Goal: Task Accomplishment & Management: Manage account settings

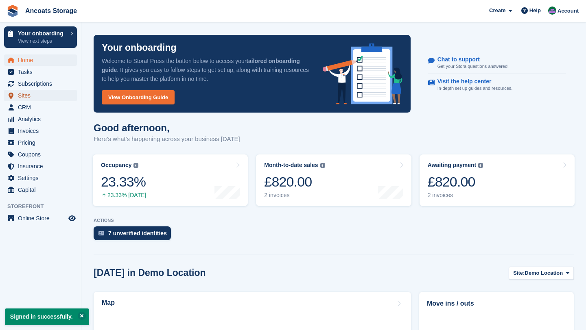
click at [28, 97] on span "Sites" at bounding box center [42, 95] width 49 height 11
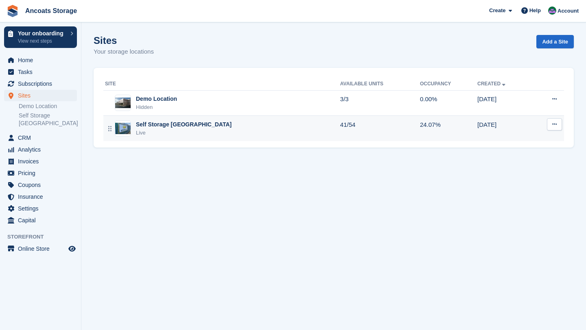
click at [142, 126] on div "Self Storage [GEOGRAPHIC_DATA]" at bounding box center [184, 124] width 96 height 9
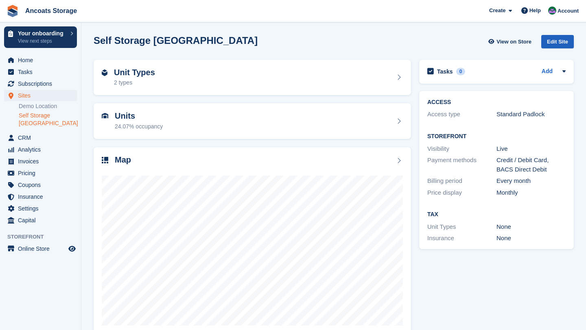
click at [556, 41] on div "Edit Site" at bounding box center [557, 41] width 33 height 13
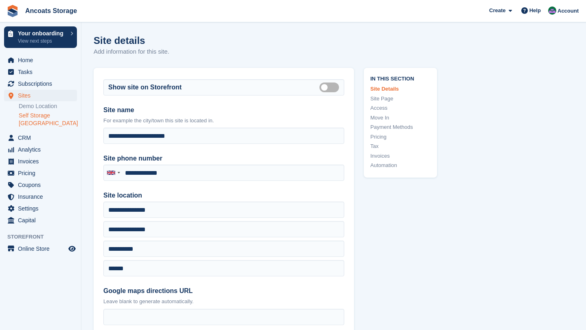
type input "**********"
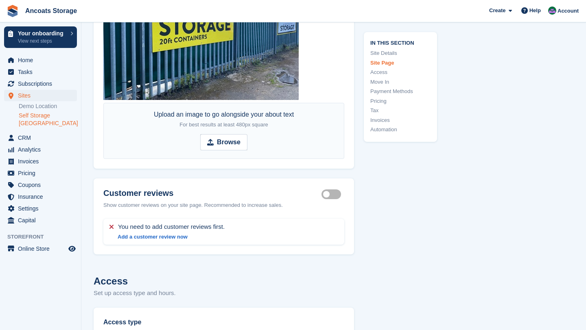
scroll to position [1761, 0]
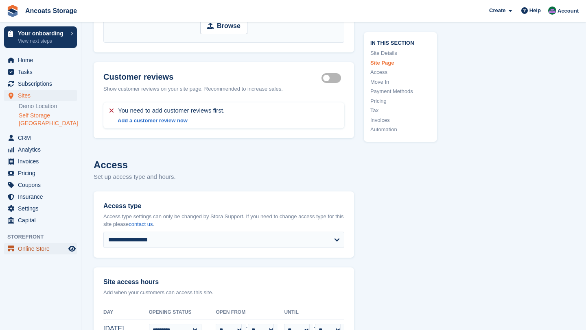
click at [42, 246] on span "Online Store" at bounding box center [42, 248] width 49 height 11
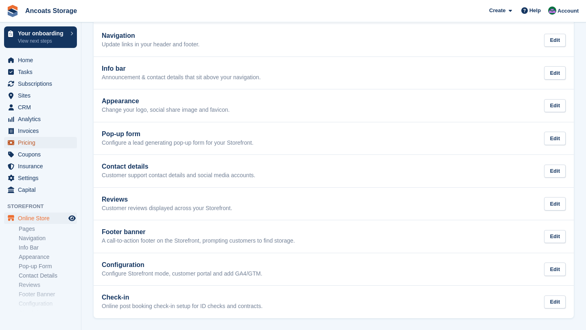
click at [32, 143] on span "Pricing" at bounding box center [42, 142] width 49 height 11
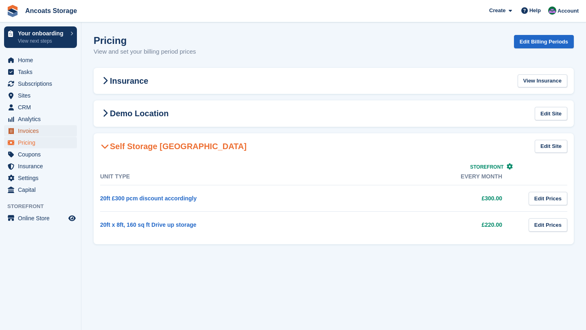
click at [27, 131] on span "Invoices" at bounding box center [42, 130] width 49 height 11
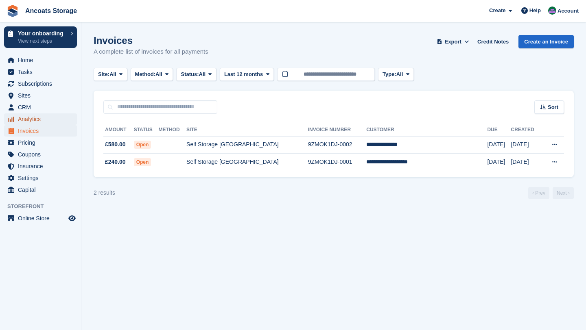
click at [33, 120] on span "Analytics" at bounding box center [42, 118] width 49 height 11
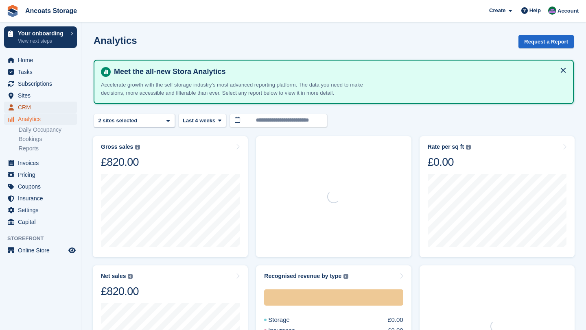
click at [28, 106] on span "CRM" at bounding box center [42, 107] width 49 height 11
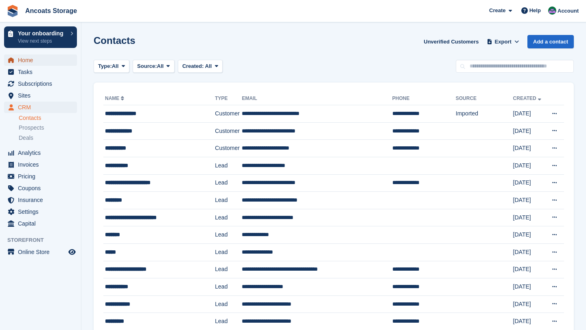
click at [38, 62] on span "Home" at bounding box center [42, 60] width 49 height 11
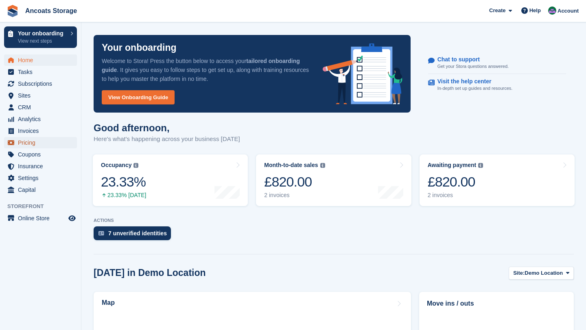
click at [29, 139] on span "Pricing" at bounding box center [42, 142] width 49 height 11
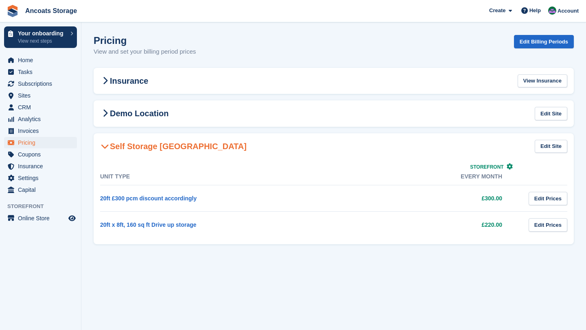
click at [566, 214] on td "Edit Prices" at bounding box center [542, 225] width 49 height 26
click at [552, 223] on link "Edit Prices" at bounding box center [547, 224] width 39 height 13
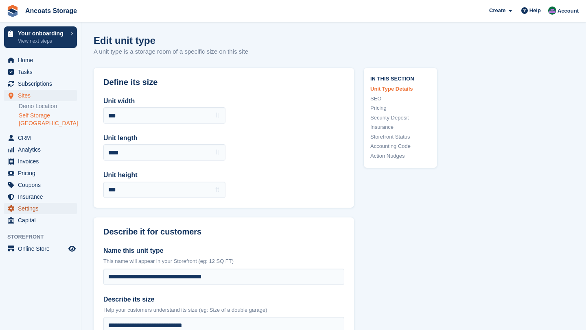
click at [39, 209] on span "Settings" at bounding box center [42, 208] width 49 height 11
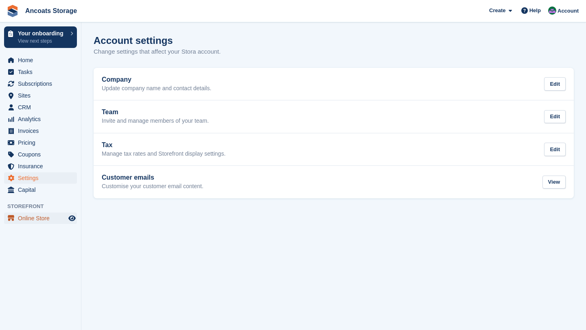
click at [28, 220] on span "Online Store" at bounding box center [42, 218] width 49 height 11
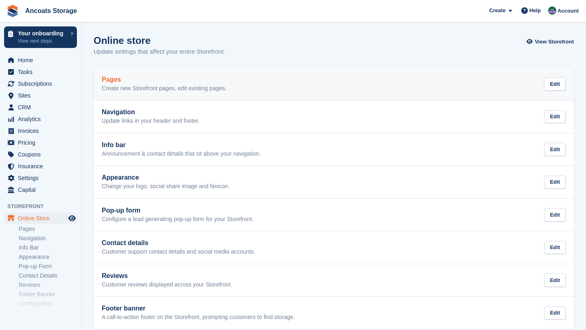
click at [171, 68] on link "Pages Create new Storefront pages, edit existing pages. Edit" at bounding box center [334, 84] width 480 height 33
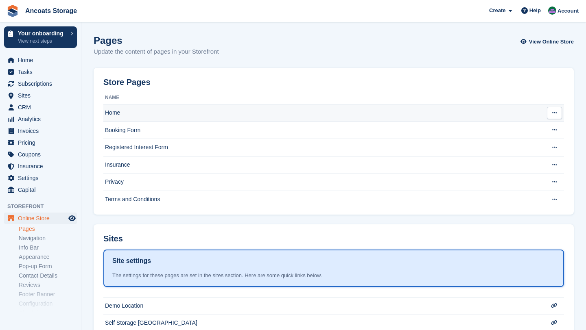
click at [129, 112] on td "Home" at bounding box center [321, 113] width 437 height 17
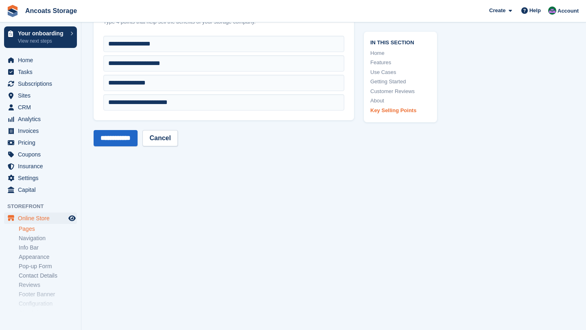
scroll to position [3284, 0]
click at [177, 130] on link "Cancel" at bounding box center [159, 137] width 35 height 16
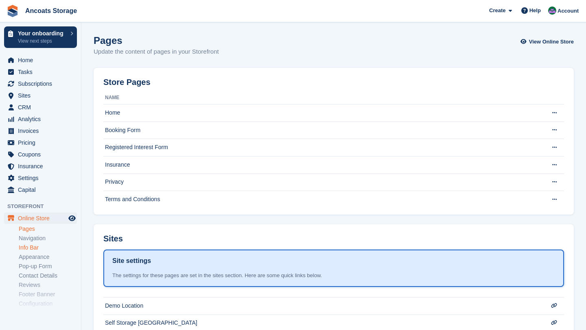
scroll to position [36, 0]
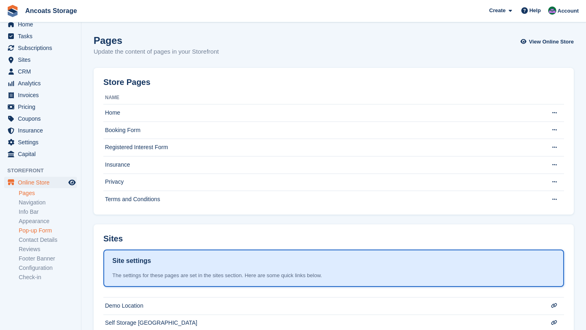
click at [42, 233] on link "Pop-up Form" at bounding box center [48, 231] width 58 height 8
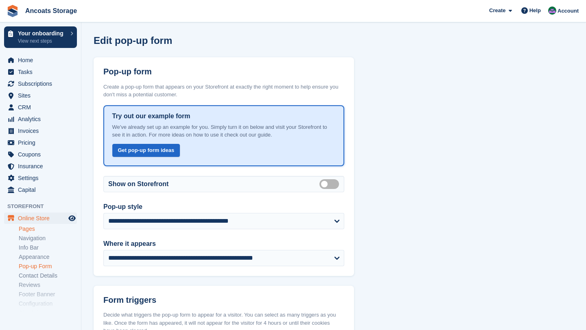
click at [33, 228] on link "Pages" at bounding box center [48, 229] width 58 height 8
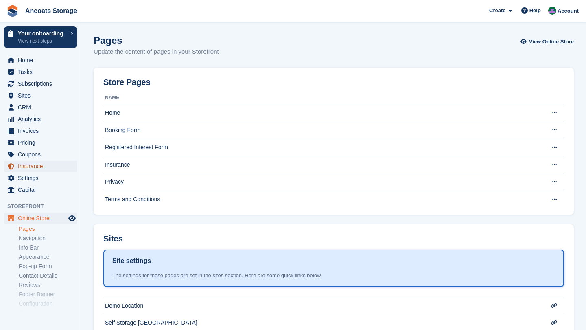
click at [32, 167] on span "Insurance" at bounding box center [42, 166] width 49 height 11
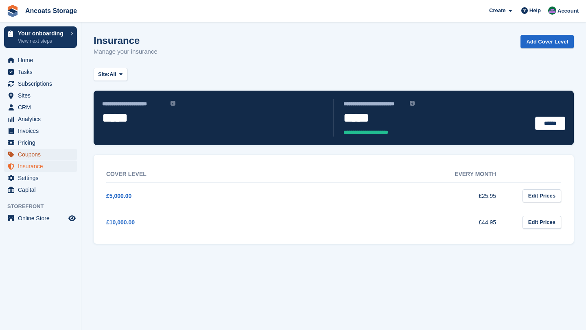
click at [31, 158] on span "Coupons" at bounding box center [42, 154] width 49 height 11
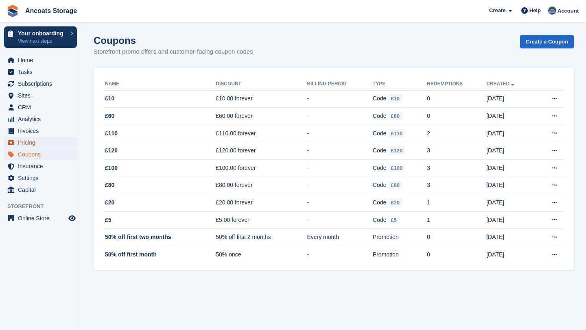
click at [30, 140] on span "Pricing" at bounding box center [42, 142] width 49 height 11
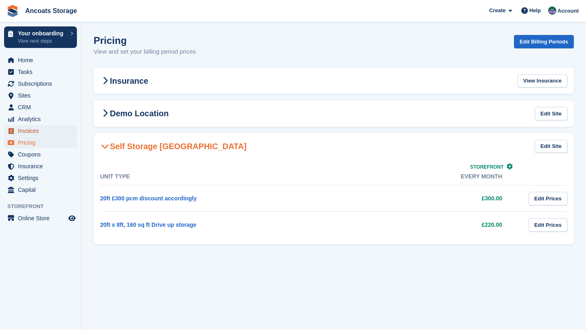
click at [30, 130] on span "Invoices" at bounding box center [42, 130] width 49 height 11
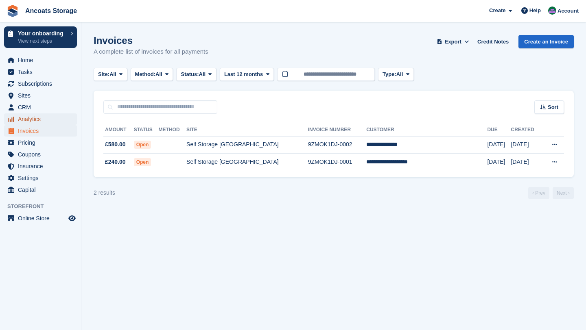
click at [30, 118] on span "Analytics" at bounding box center [42, 118] width 49 height 11
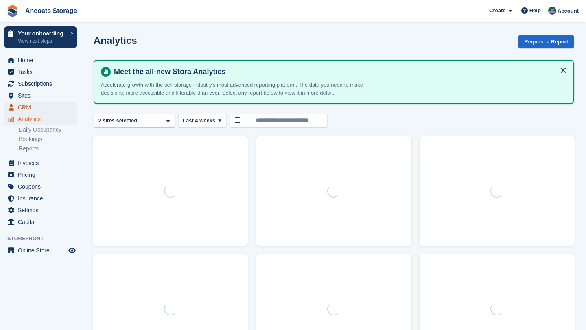
click at [27, 110] on span "CRM" at bounding box center [42, 107] width 49 height 11
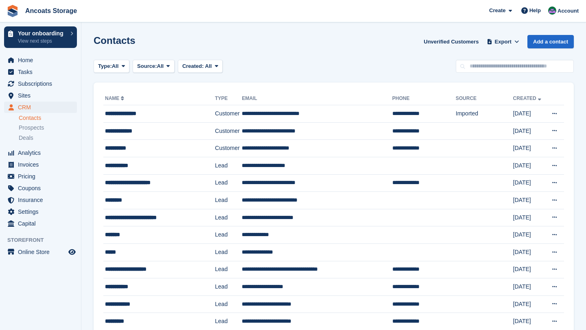
click at [26, 98] on span "Sites" at bounding box center [42, 95] width 49 height 11
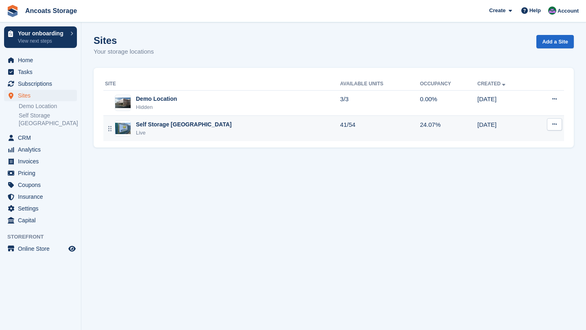
click at [183, 127] on div "Self Storage Manchester" at bounding box center [184, 124] width 96 height 9
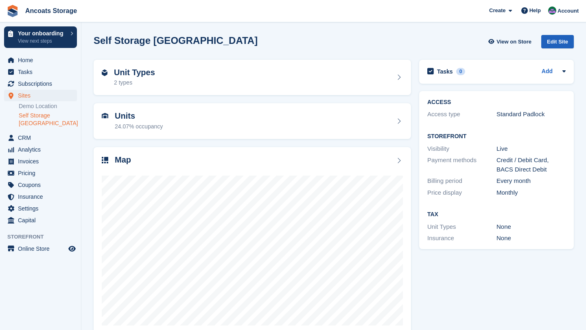
click at [556, 44] on div "Edit Site" at bounding box center [557, 41] width 33 height 13
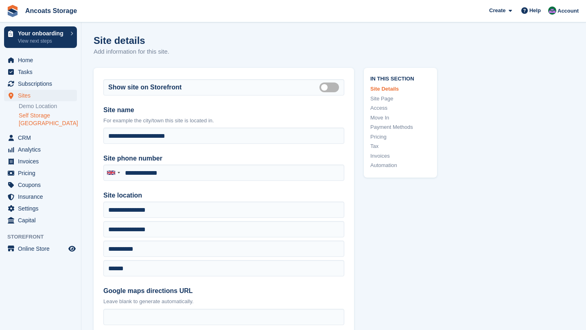
type input "**********"
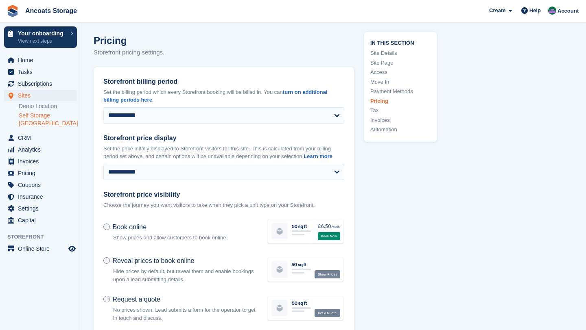
scroll to position [2912, 0]
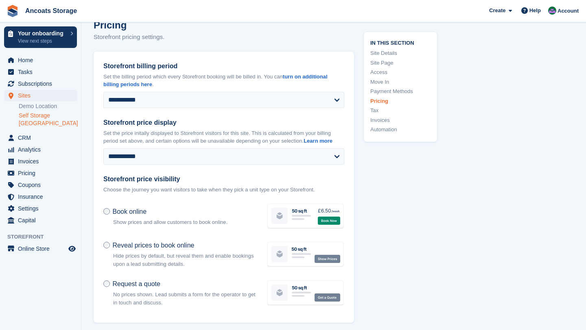
click at [171, 242] on span "Reveal prices to book online" at bounding box center [153, 245] width 82 height 7
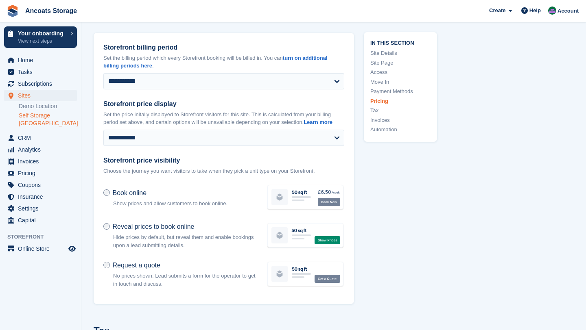
scroll to position [2925, 0]
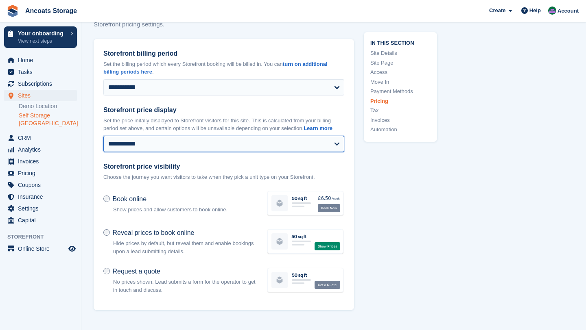
click at [216, 141] on select "**********" at bounding box center [223, 144] width 241 height 16
select select "*"
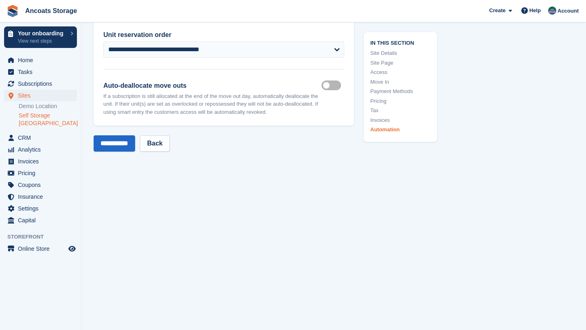
scroll to position [3553, 0]
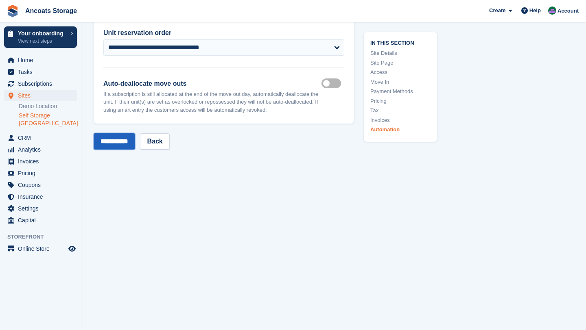
click at [132, 137] on input "**********" at bounding box center [114, 141] width 41 height 16
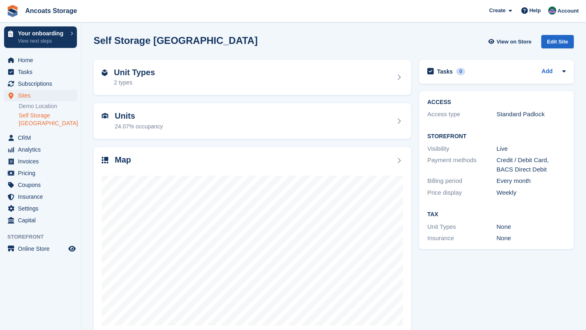
click at [39, 123] on link "Self Storage [GEOGRAPHIC_DATA]" at bounding box center [48, 119] width 58 height 15
click at [569, 45] on div "Edit Site" at bounding box center [557, 41] width 33 height 13
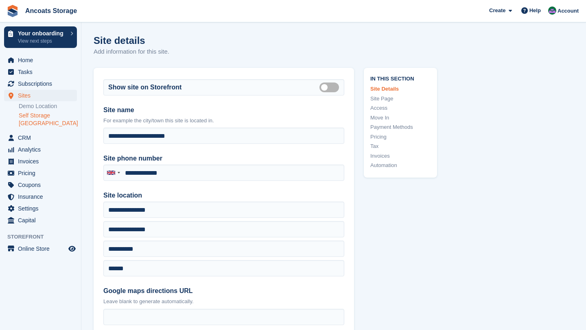
type input "**********"
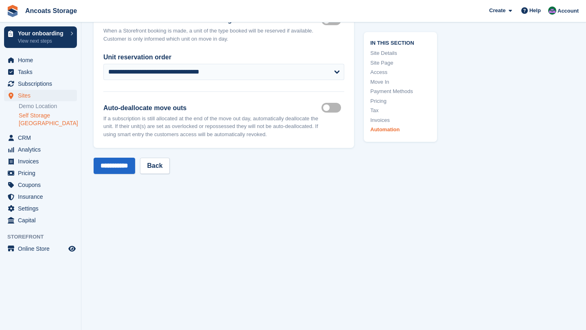
scroll to position [3553, 0]
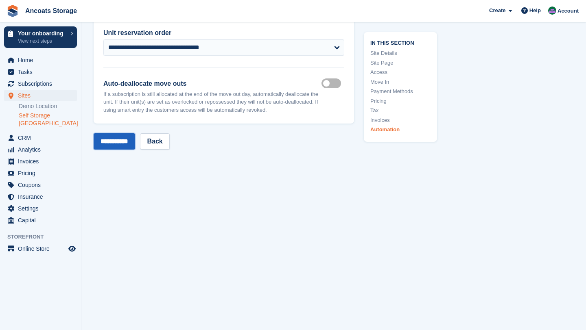
click at [131, 140] on input "**********" at bounding box center [114, 141] width 41 height 16
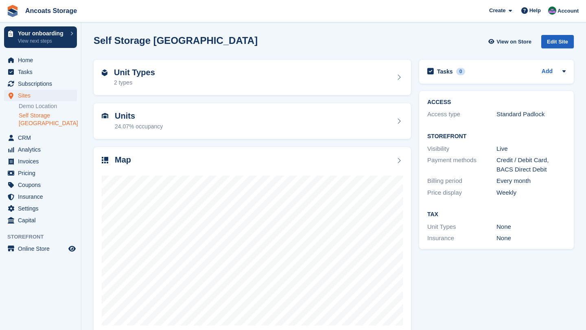
click at [566, 36] on div "Edit Site" at bounding box center [557, 41] width 33 height 13
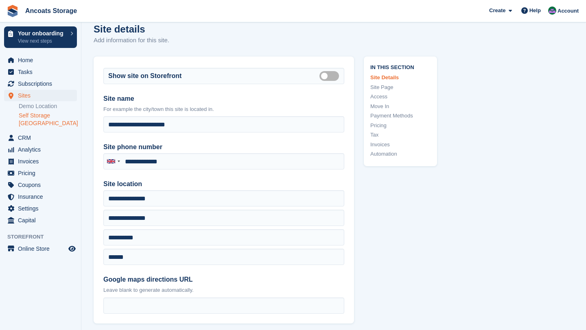
scroll to position [28, 0]
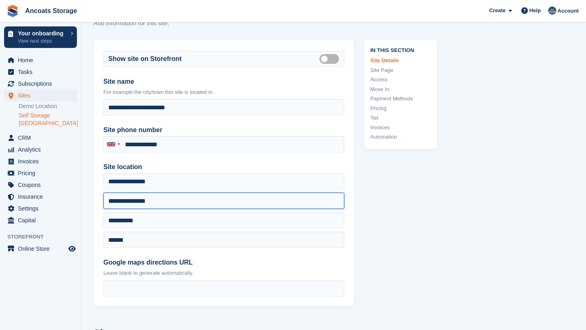
drag, startPoint x: 175, startPoint y: 208, endPoint x: 89, endPoint y: 201, distance: 85.7
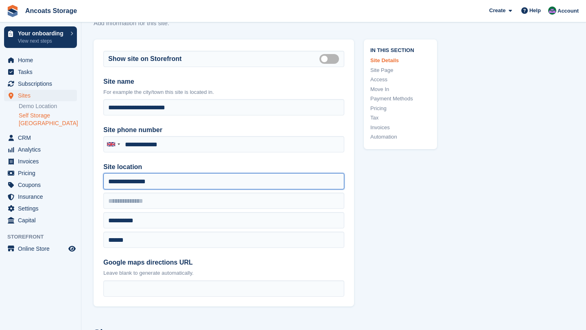
drag, startPoint x: 180, startPoint y: 183, endPoint x: 101, endPoint y: 183, distance: 78.5
click at [101, 183] on div "**********" at bounding box center [224, 172] width 260 height 267
type input "**********"
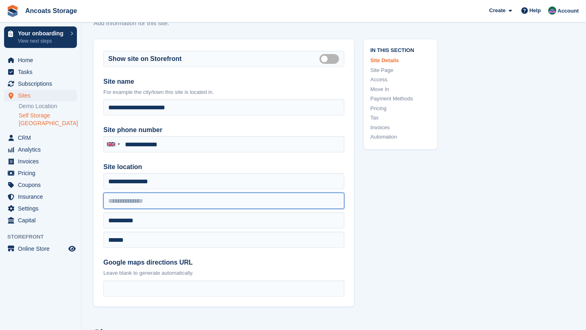
click at [115, 204] on input "text" at bounding box center [223, 201] width 241 height 16
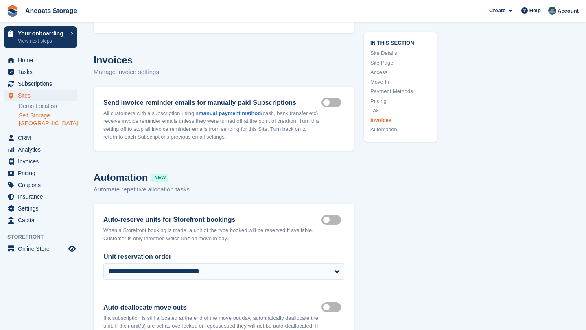
scroll to position [3553, 0]
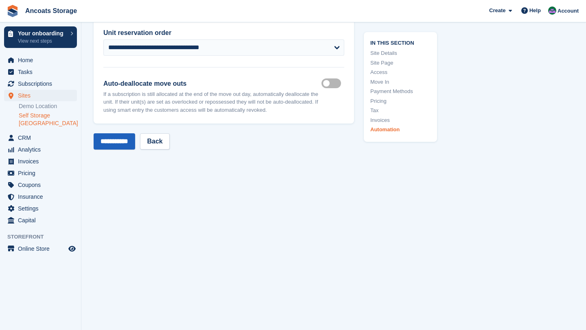
type input "**********"
click at [116, 136] on input "**********" at bounding box center [114, 141] width 41 height 16
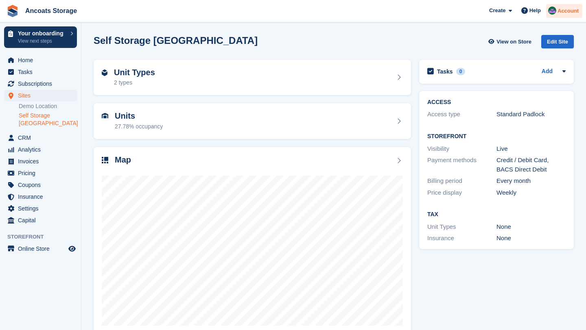
click at [562, 12] on span "Account" at bounding box center [567, 11] width 21 height 8
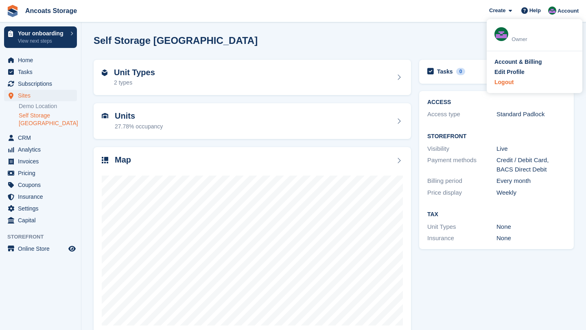
click at [518, 85] on div "Logout" at bounding box center [534, 82] width 80 height 9
